Goal: Task Accomplishment & Management: Use online tool/utility

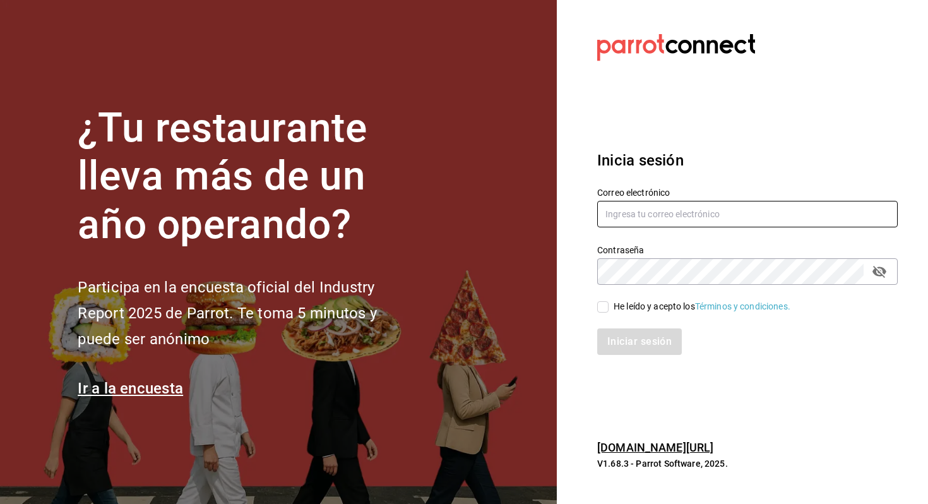
click at [645, 213] on input "text" at bounding box center [747, 214] width 301 height 27
type input "allanmorletaguirre@gmail.com"
click at [612, 301] on span "He leído y acepto los Términos y condiciones." at bounding box center [700, 306] width 182 height 13
click at [609, 301] on input "He leído y acepto los Términos y condiciones." at bounding box center [602, 306] width 11 height 11
checkbox input "true"
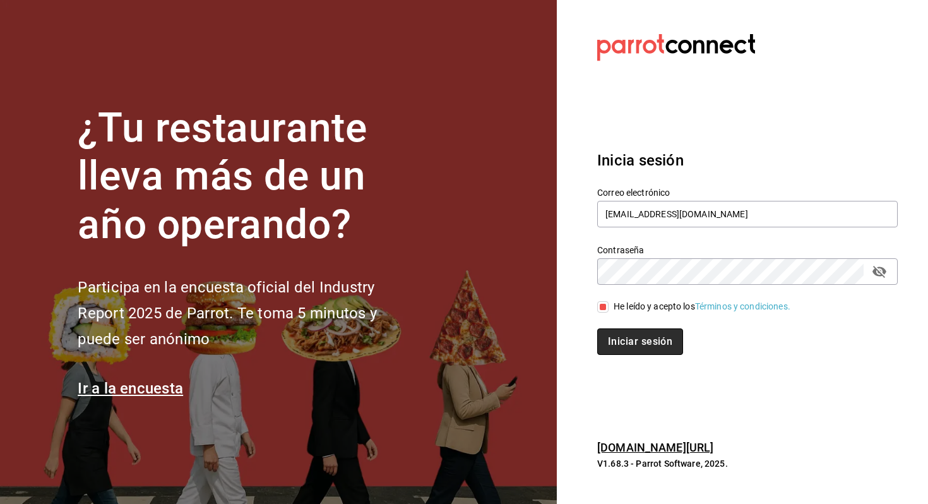
click at [612, 332] on button "Iniciar sesión" at bounding box center [640, 341] width 86 height 27
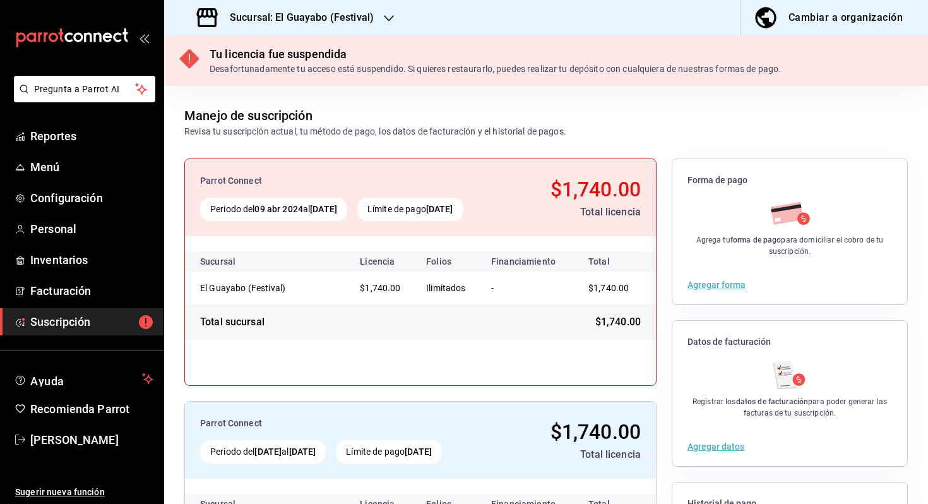
click at [330, 30] on div "Sucursal: El Guayabo (Festival)" at bounding box center [286, 17] width 225 height 35
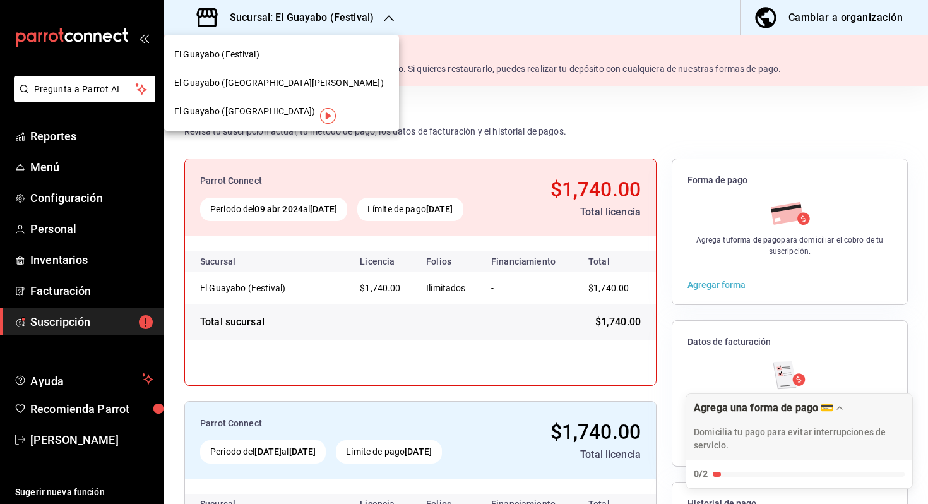
click at [270, 103] on div "El Guayabo ([GEOGRAPHIC_DATA])" at bounding box center [281, 111] width 235 height 28
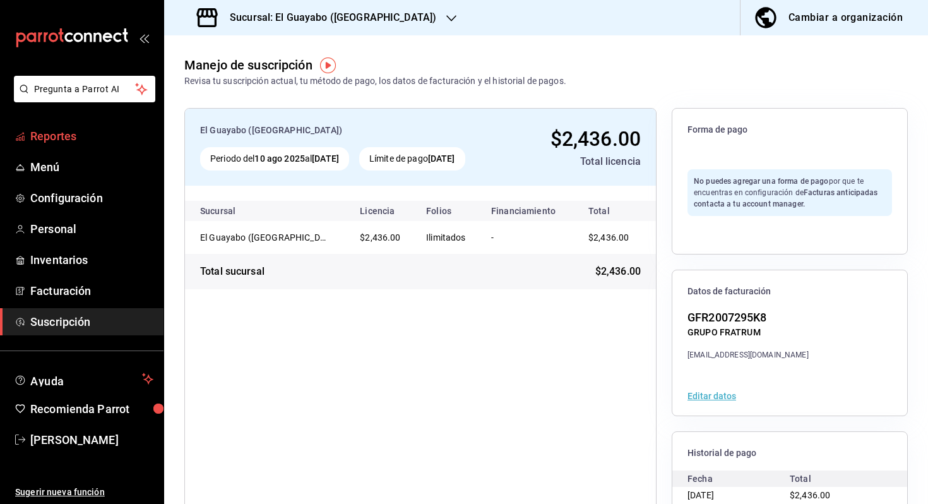
click at [127, 143] on span "Reportes" at bounding box center [91, 136] width 123 height 17
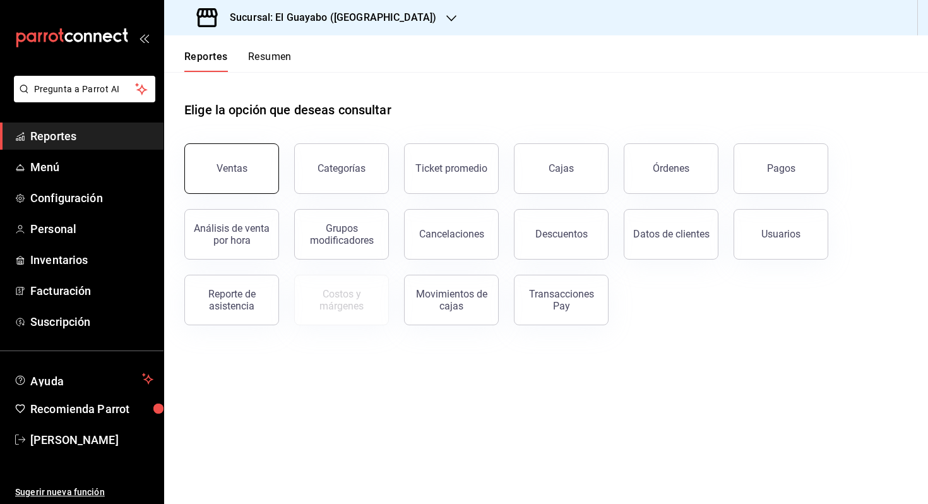
click at [232, 166] on div "Ventas" at bounding box center [232, 168] width 31 height 12
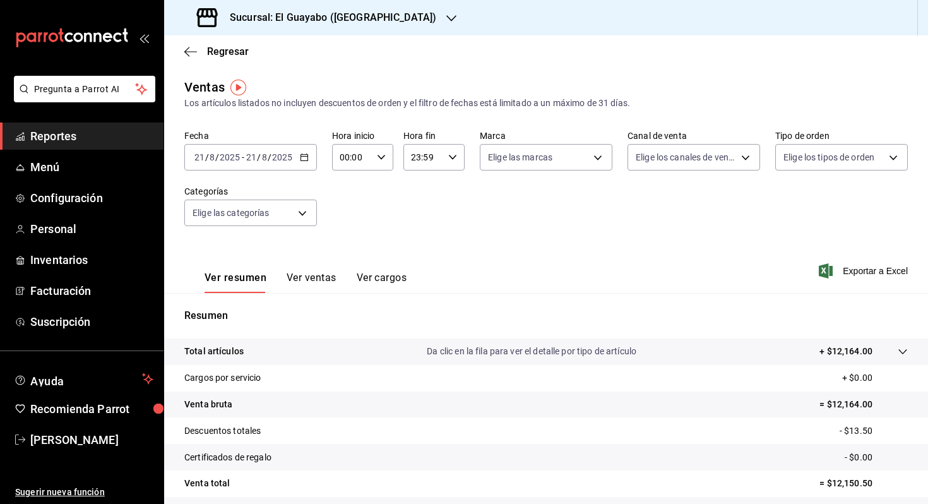
click at [268, 157] on span "/" at bounding box center [270, 157] width 4 height 10
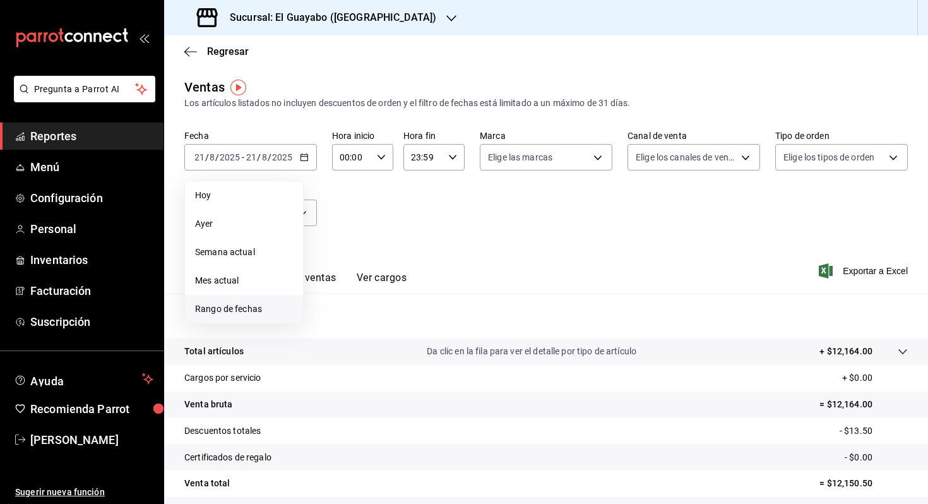
click at [280, 321] on li "Rango de fechas" at bounding box center [244, 309] width 118 height 28
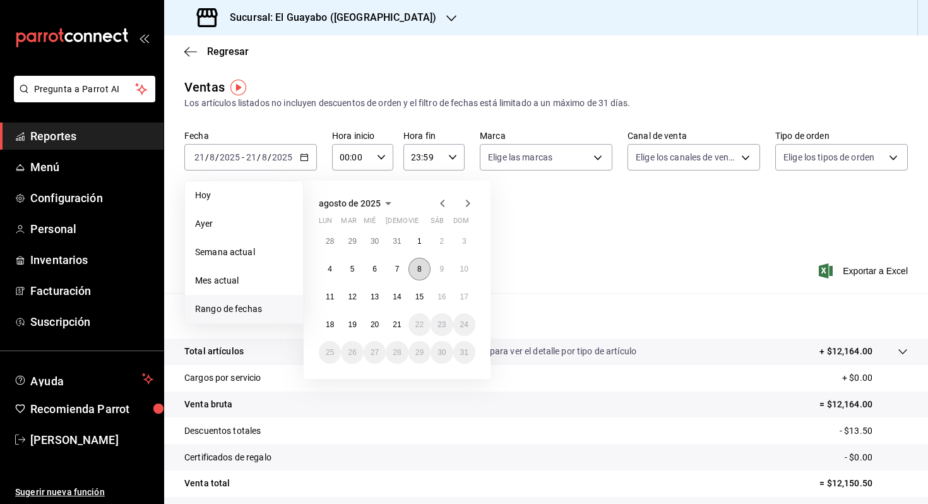
click at [417, 265] on abbr "8" at bounding box center [419, 269] width 4 height 9
click at [461, 265] on abbr "10" at bounding box center [464, 269] width 8 height 9
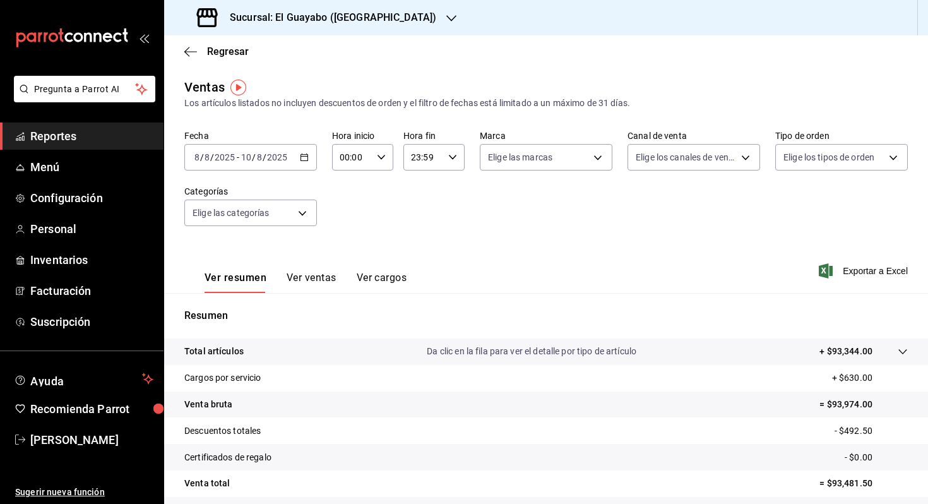
click at [310, 275] on button "Ver ventas" at bounding box center [312, 282] width 50 height 21
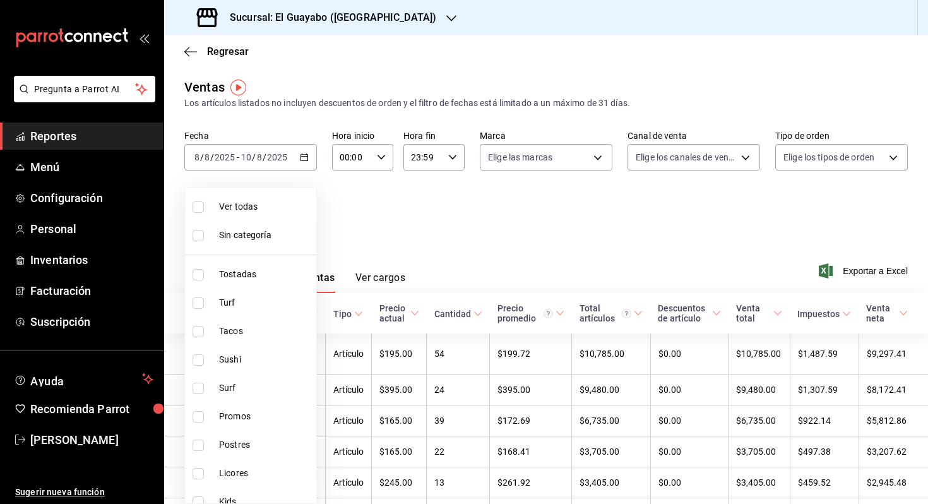
click at [277, 212] on body "Pregunta a Parrot AI Reportes Menú Configuración Personal Inventarios Facturaci…" at bounding box center [464, 252] width 928 height 504
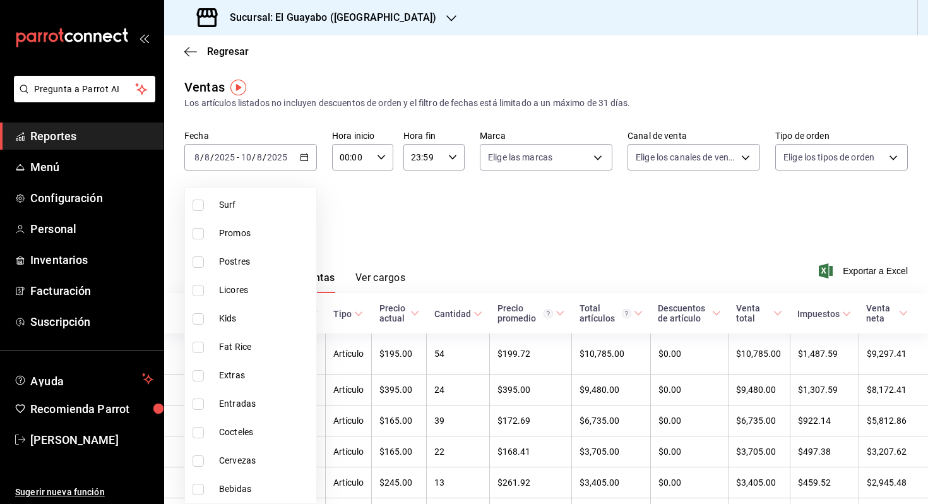
click at [241, 471] on li "Cervezas" at bounding box center [250, 460] width 131 height 28
type input "77c64ae5-b24d-4245-bdb3-7e75609d61e6"
checkbox input "true"
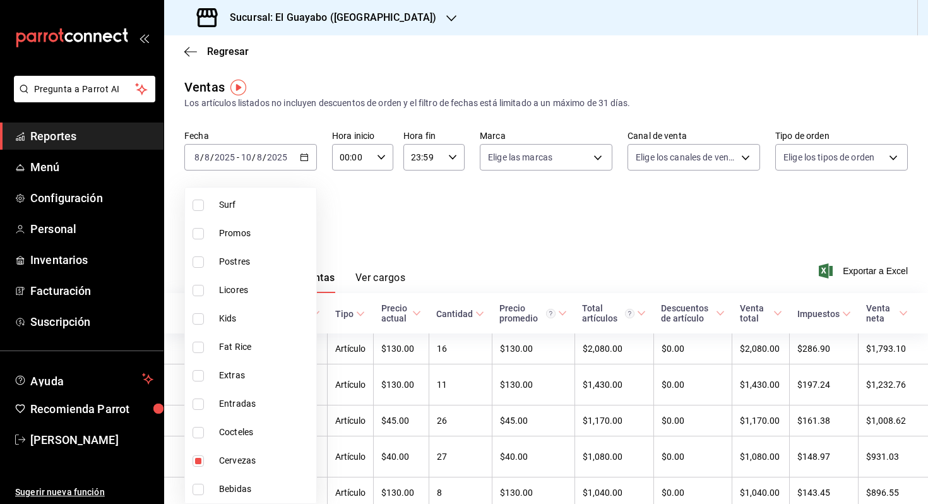
click at [438, 282] on div at bounding box center [464, 252] width 928 height 504
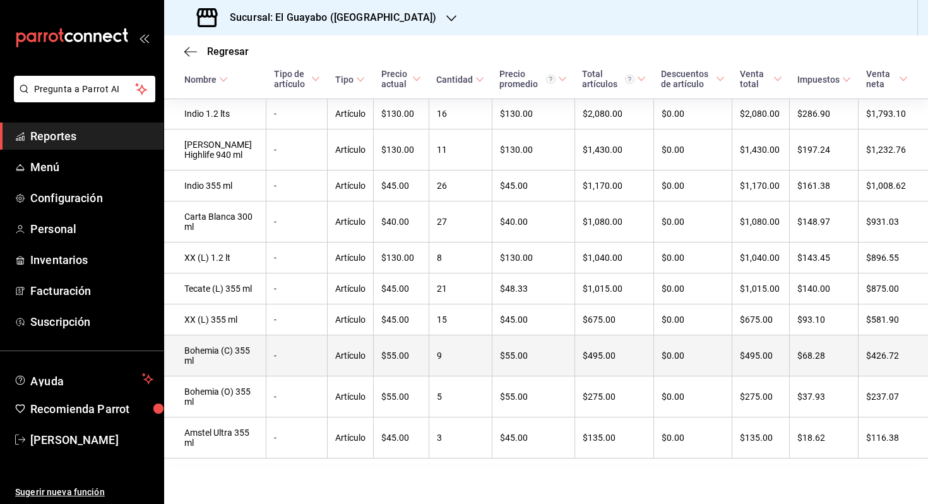
scroll to position [277, 0]
